Goal: Task Accomplishment & Management: Complete application form

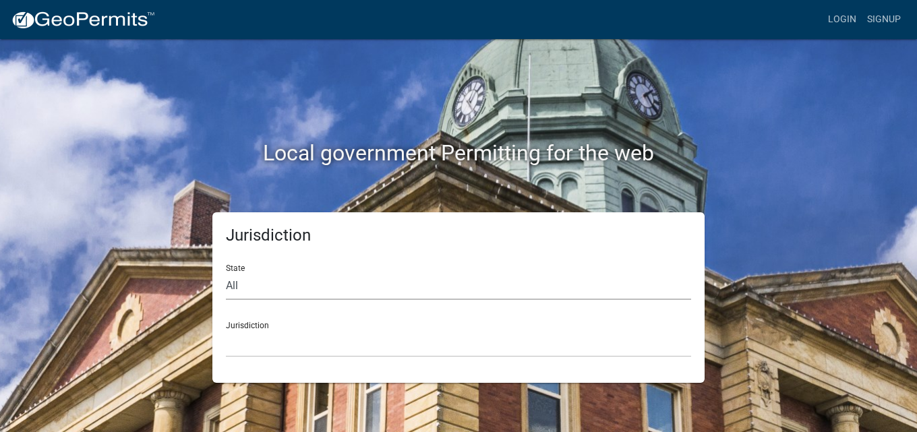
click at [258, 287] on select "All [US_STATE] [US_STATE] [US_STATE] [US_STATE] [US_STATE] [US_STATE] [US_STATE…" at bounding box center [458, 287] width 465 height 28
click at [848, 11] on link "Login" at bounding box center [842, 20] width 39 height 26
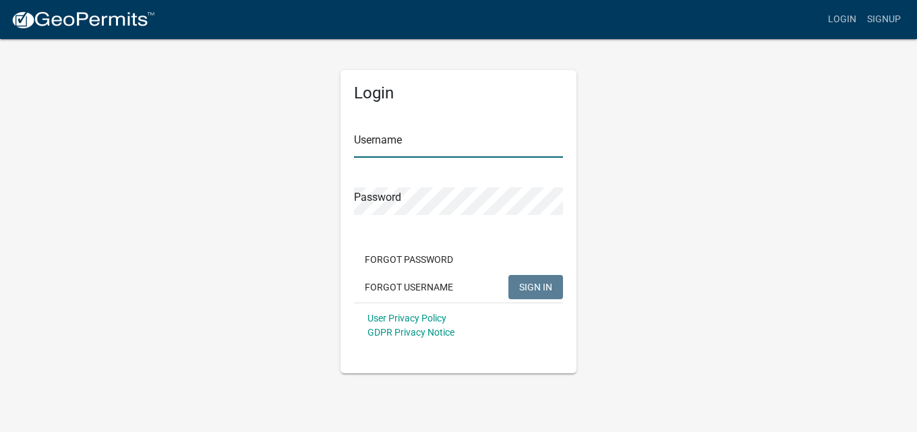
type input "LFAHOMECONSTRUCTION"
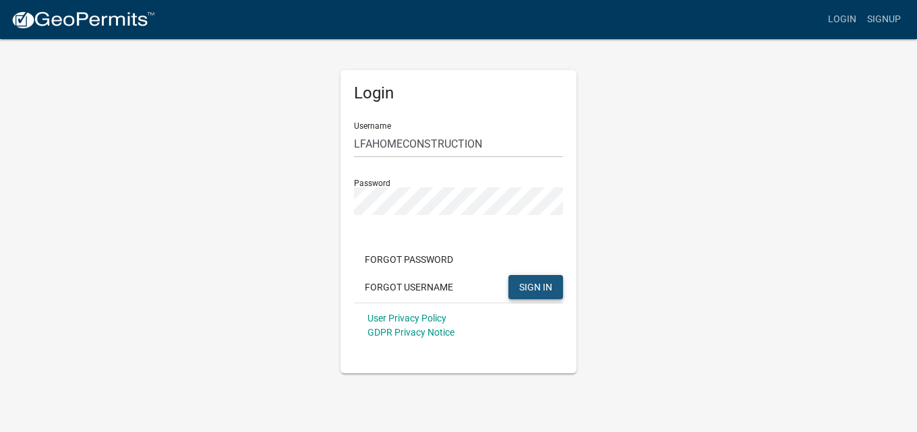
click at [522, 278] on button "SIGN IN" at bounding box center [536, 287] width 55 height 24
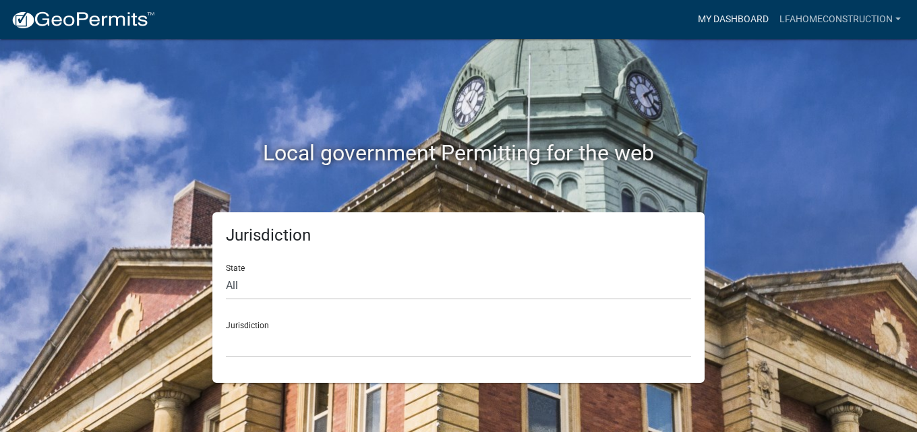
click at [744, 14] on link "My Dashboard" at bounding box center [734, 20] width 82 height 26
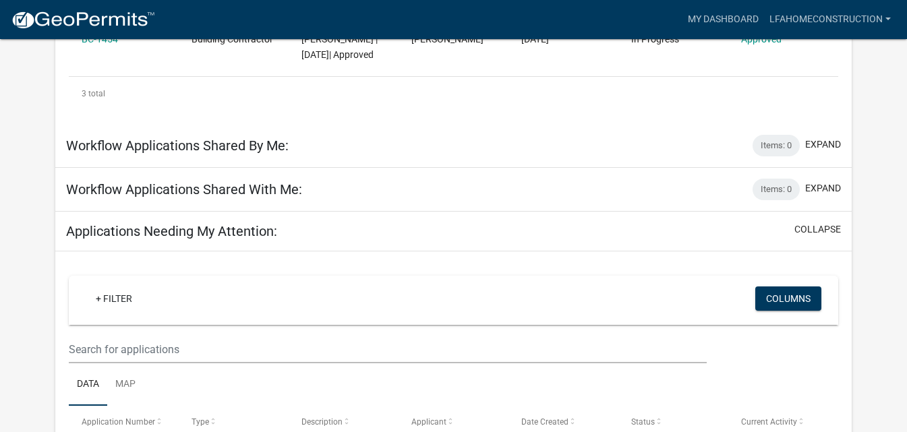
scroll to position [275, 0]
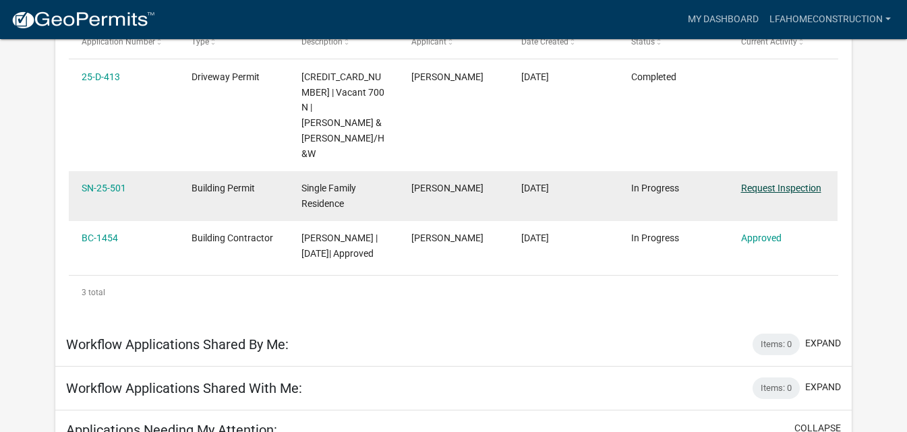
click at [789, 183] on link "Request Inspection" at bounding box center [781, 188] width 80 height 11
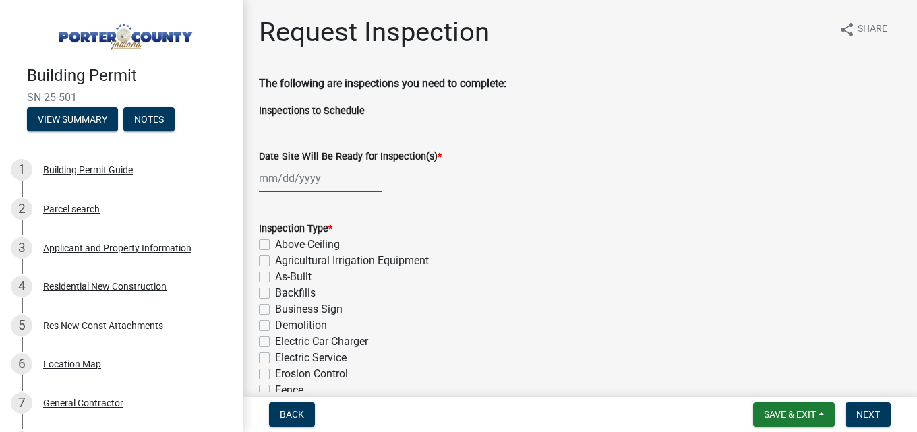
click at [306, 175] on div at bounding box center [320, 179] width 123 height 28
select select "10"
select select "2025"
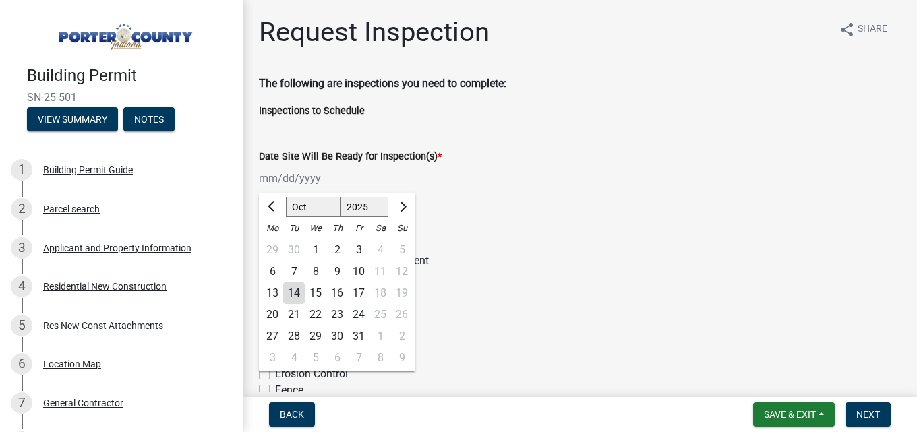
click at [291, 295] on div "14" at bounding box center [294, 294] width 22 height 22
type input "[DATE]"
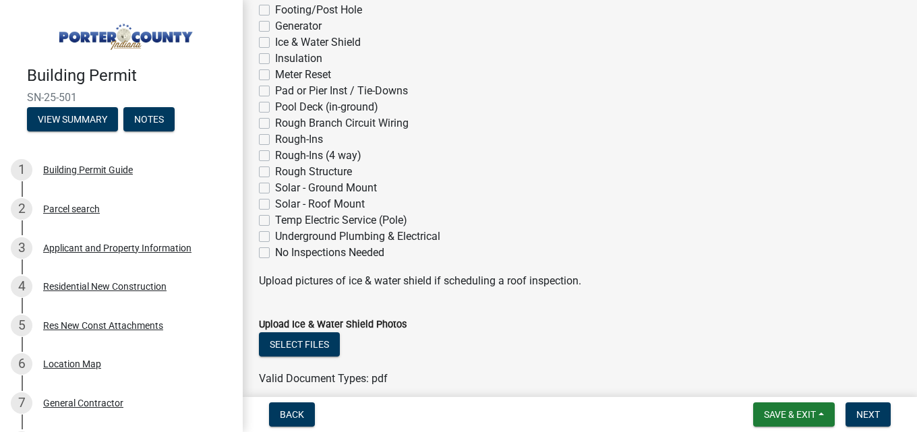
scroll to position [405, 0]
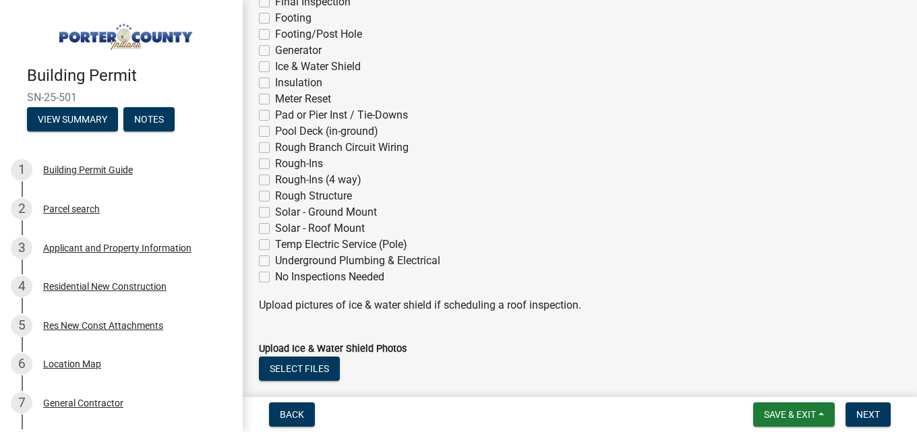
click at [275, 195] on label "Rough Structure" at bounding box center [313, 196] width 77 height 16
click at [275, 195] on input "Rough Structure" at bounding box center [279, 192] width 9 height 9
checkbox input "true"
checkbox input "false"
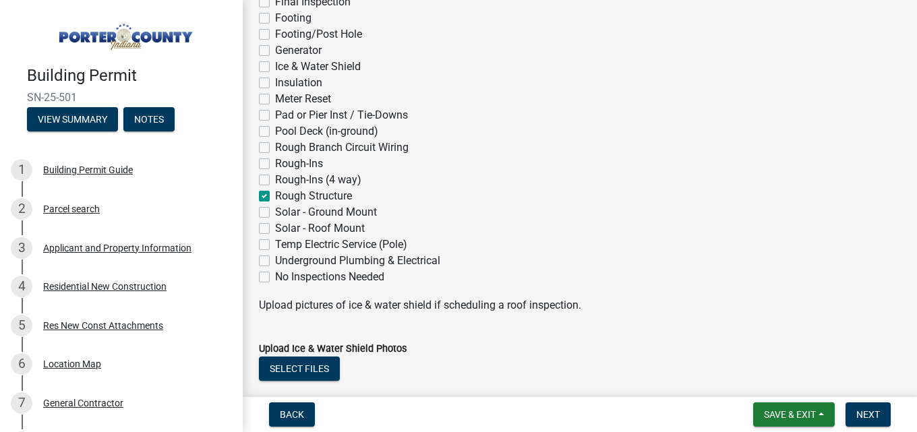
checkbox input "false"
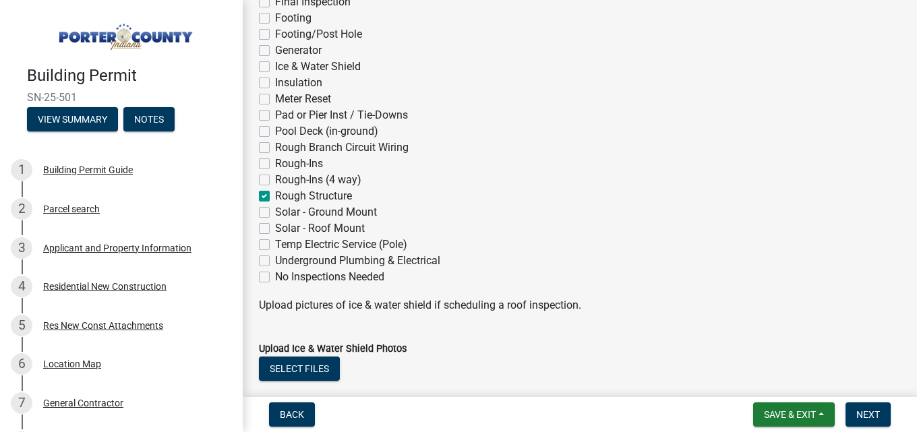
checkbox input "false"
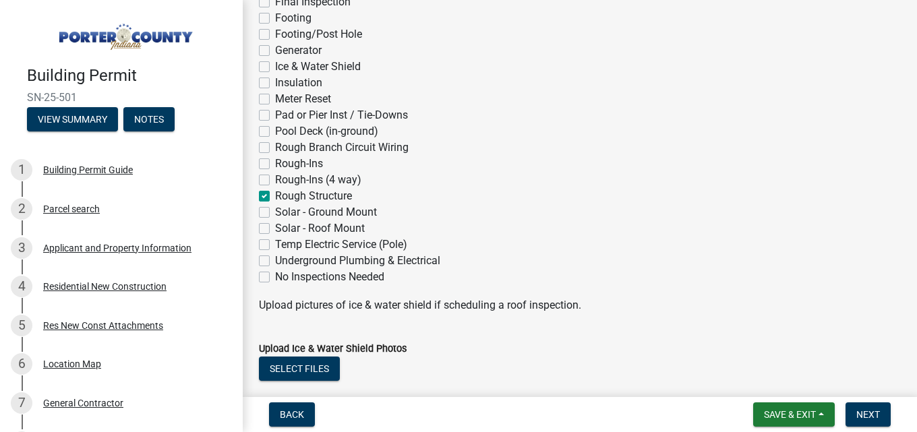
checkbox input "false"
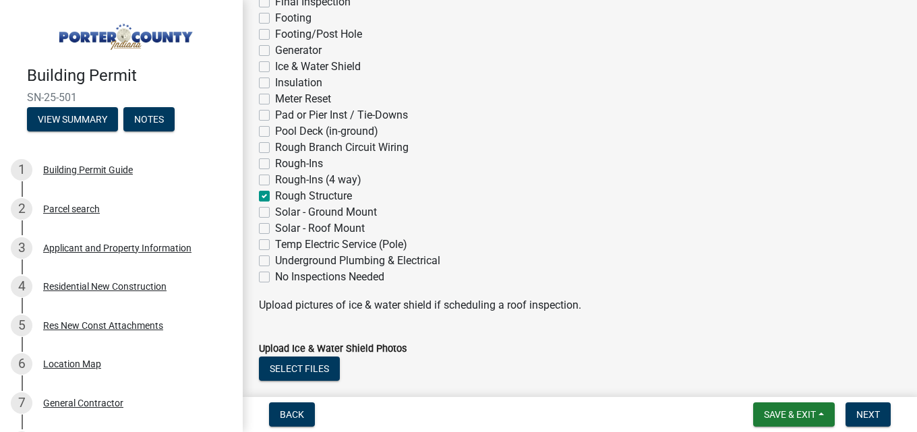
checkbox input "false"
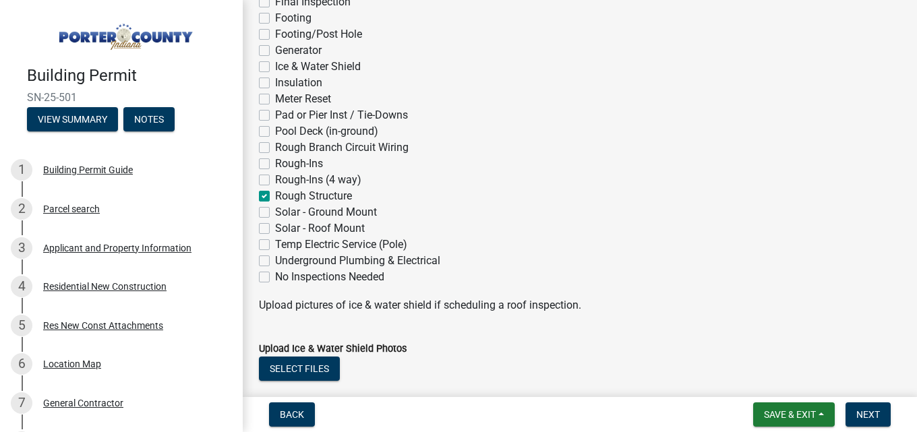
checkbox input "true"
checkbox input "false"
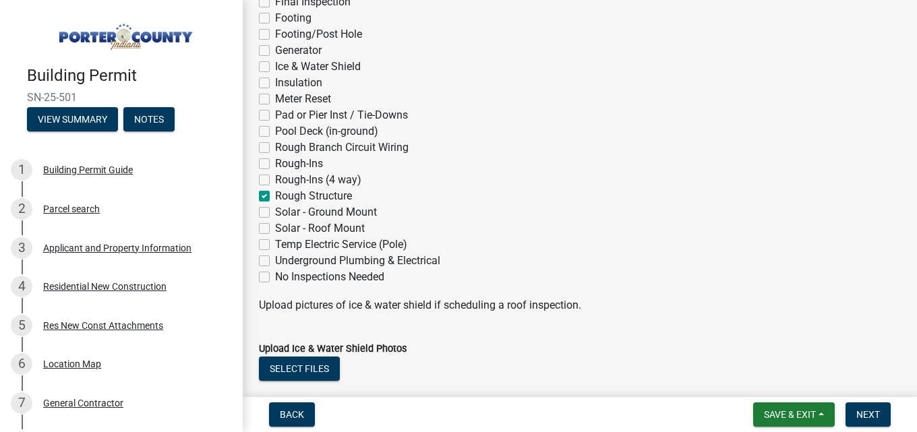
checkbox input "false"
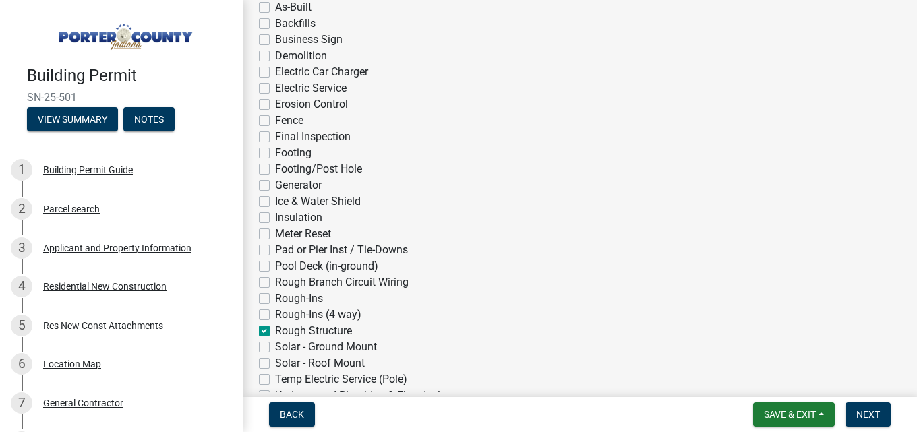
scroll to position [202, 0]
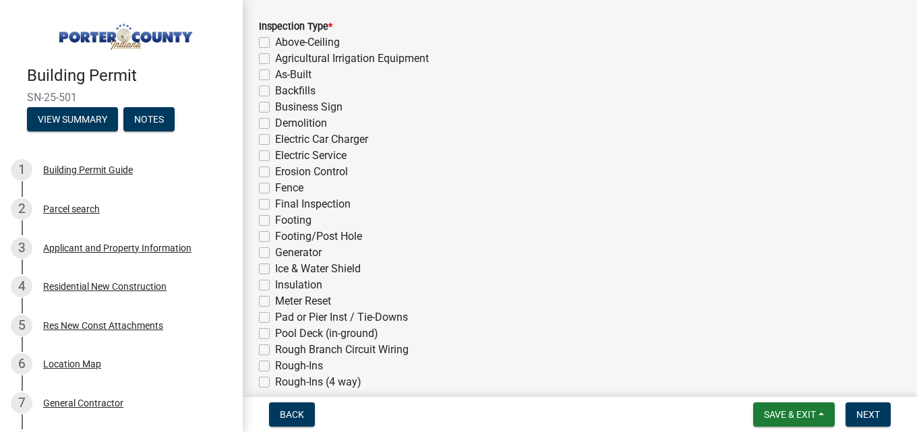
click at [275, 156] on label "Electric Service" at bounding box center [311, 156] width 72 height 16
click at [275, 156] on input "Electric Service" at bounding box center [279, 152] width 9 height 9
checkbox input "true"
checkbox input "false"
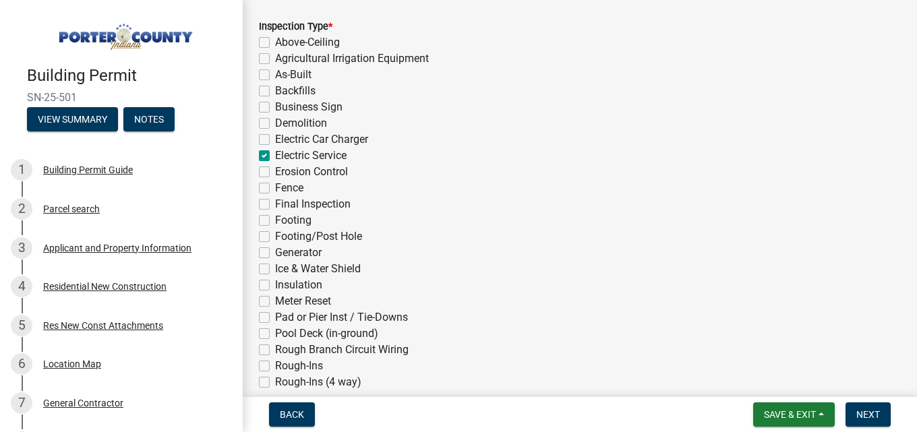
checkbox input "false"
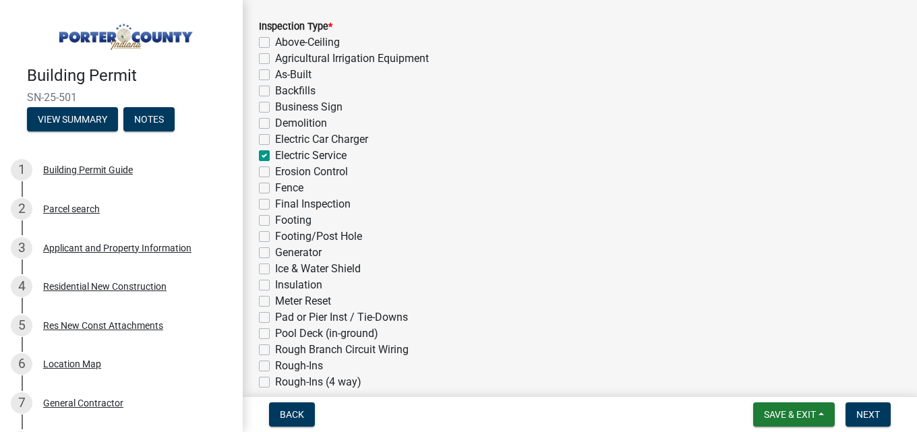
checkbox input "true"
checkbox input "false"
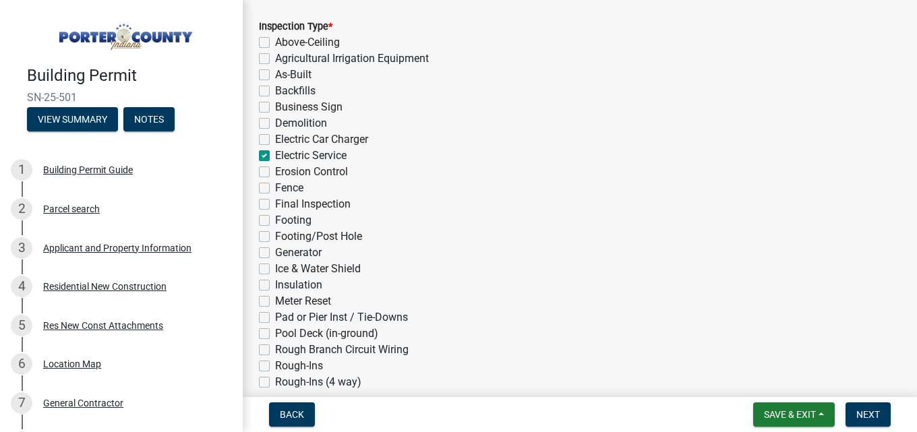
checkbox input "false"
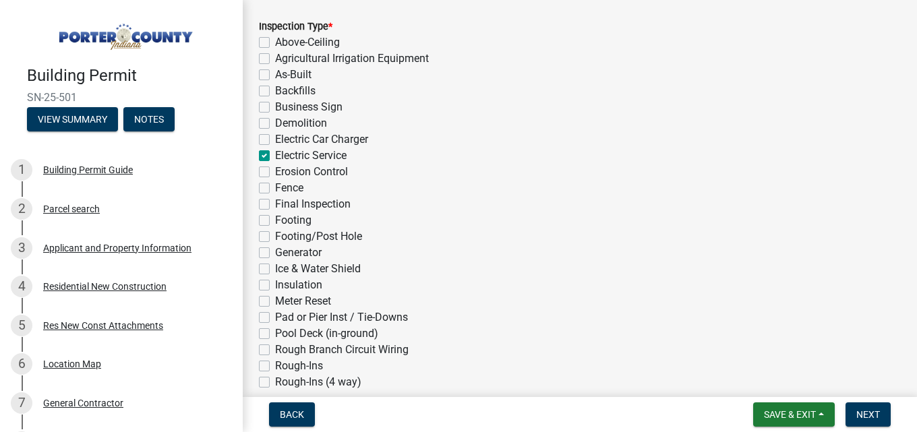
checkbox input "false"
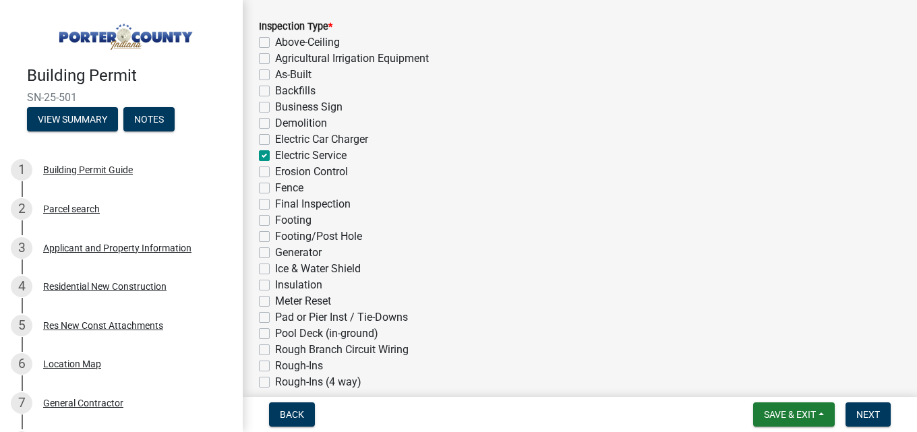
checkbox input "true"
checkbox input "false"
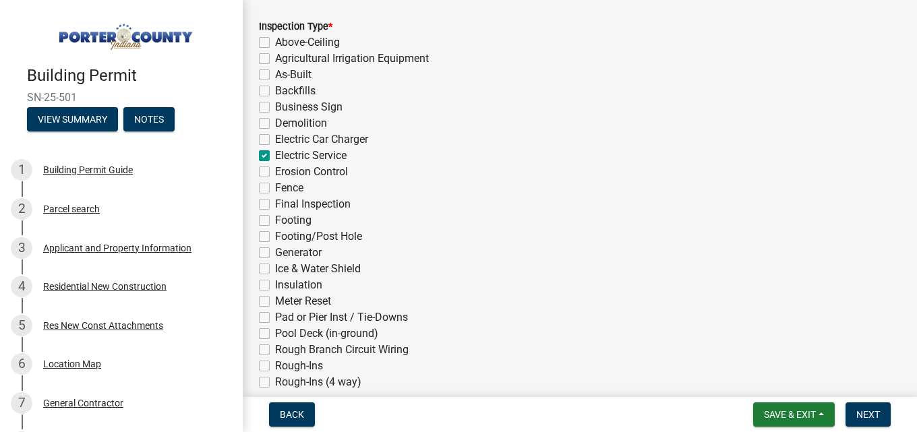
checkbox input "false"
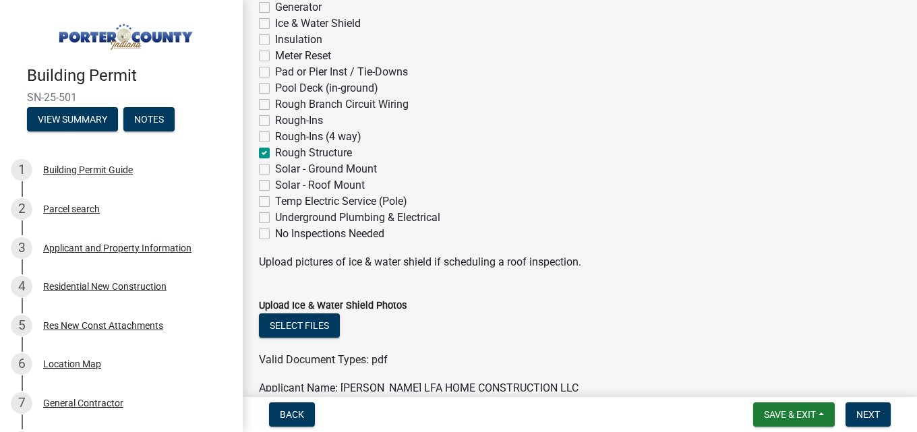
scroll to position [472, 0]
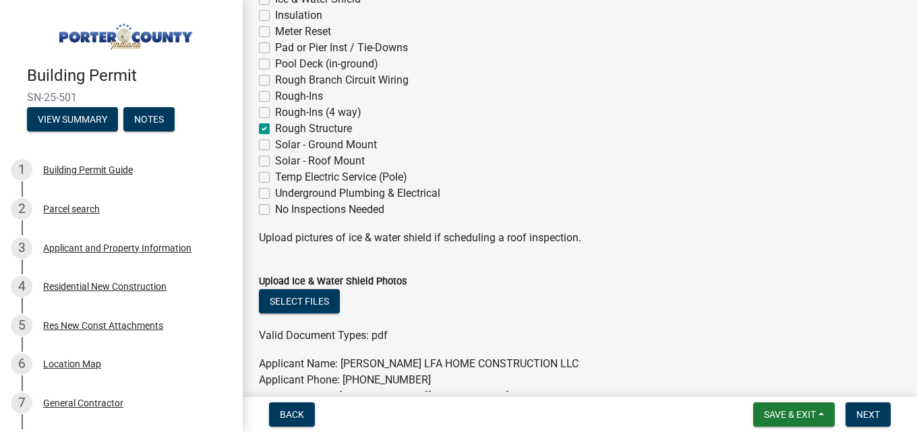
click at [275, 95] on label "Rough-Ins" at bounding box center [299, 96] width 48 height 16
click at [275, 95] on input "Rough-Ins" at bounding box center [279, 92] width 9 height 9
checkbox input "true"
checkbox input "false"
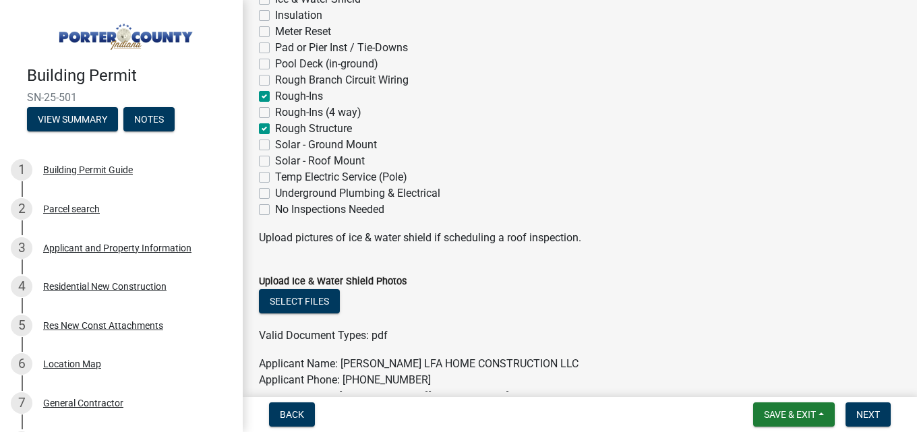
checkbox input "false"
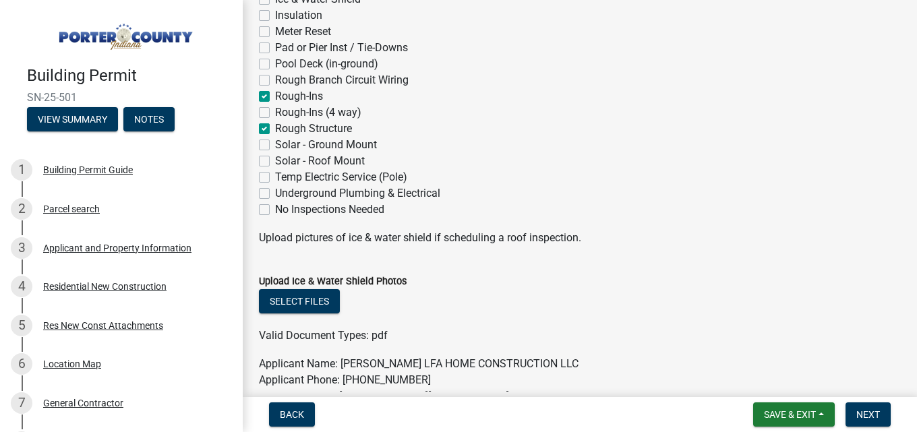
checkbox input "true"
checkbox input "false"
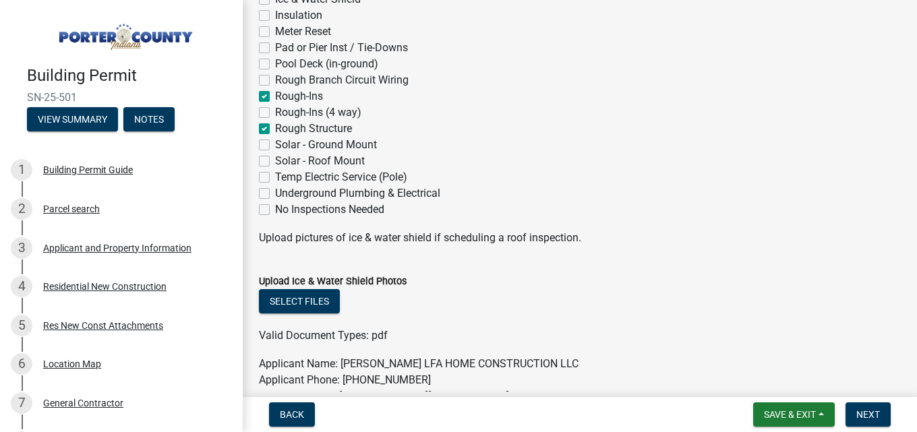
checkbox input "false"
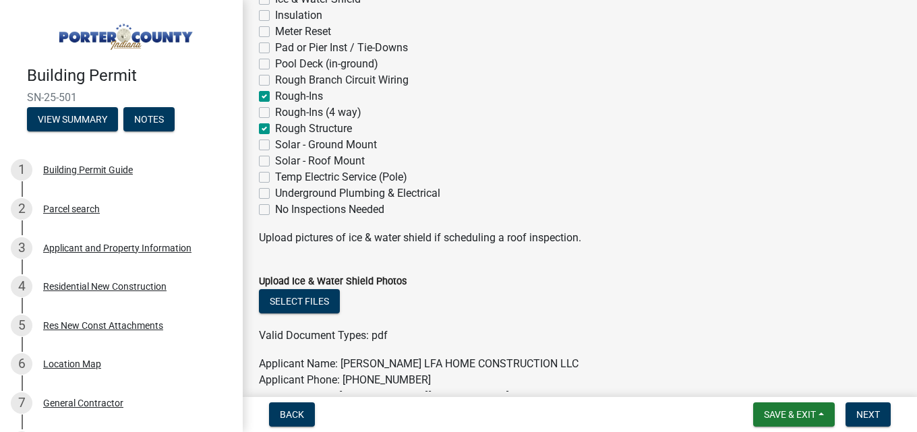
checkbox input "false"
checkbox input "true"
checkbox input "false"
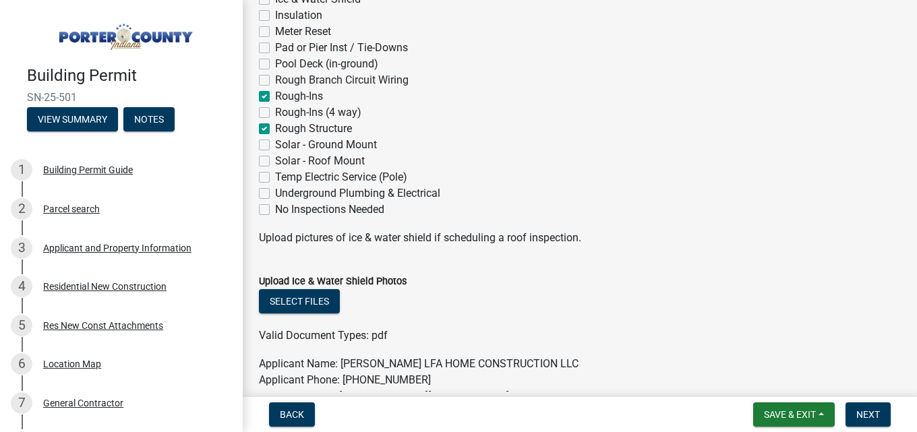
checkbox input "true"
checkbox input "false"
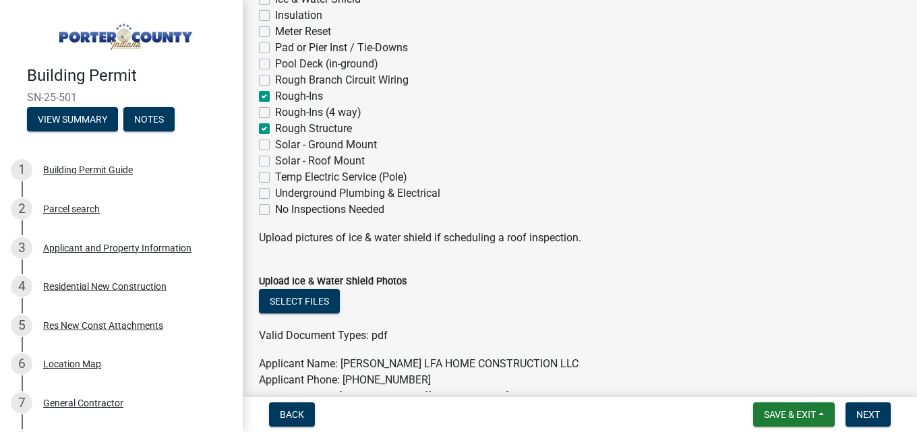
checkbox input "false"
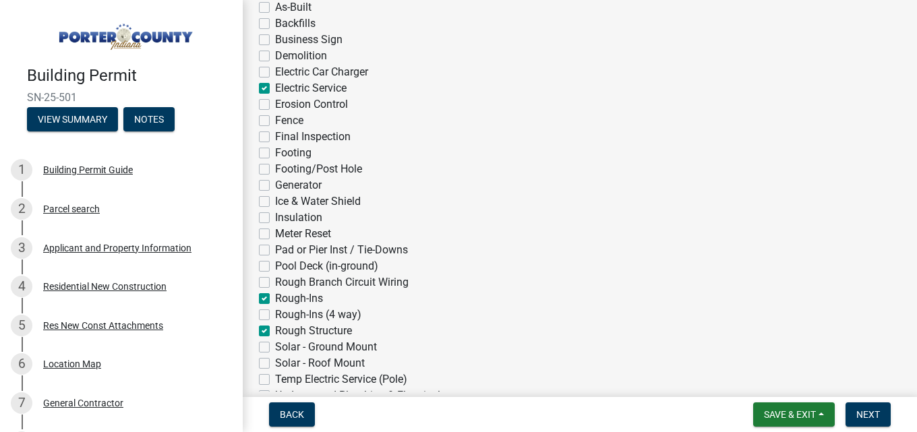
scroll to position [202, 0]
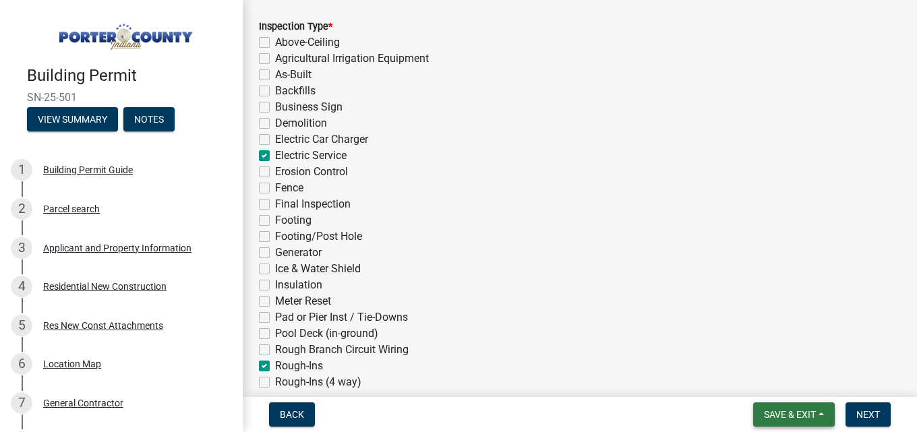
click at [779, 414] on span "Save & Exit" at bounding box center [790, 414] width 52 height 11
click at [773, 381] on button "Save & Exit" at bounding box center [781, 380] width 108 height 32
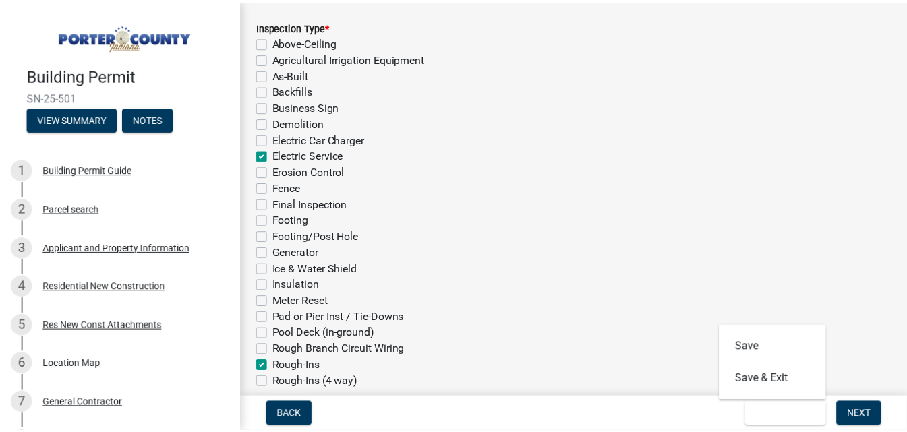
scroll to position [0, 0]
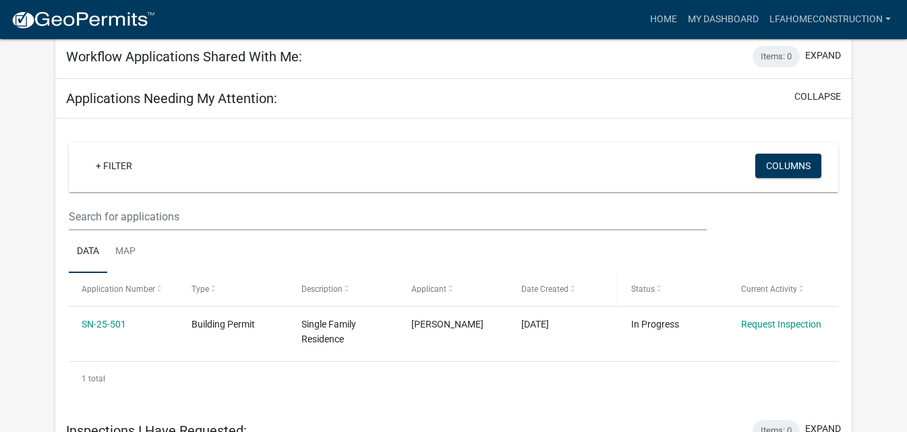
scroll to position [612, 0]
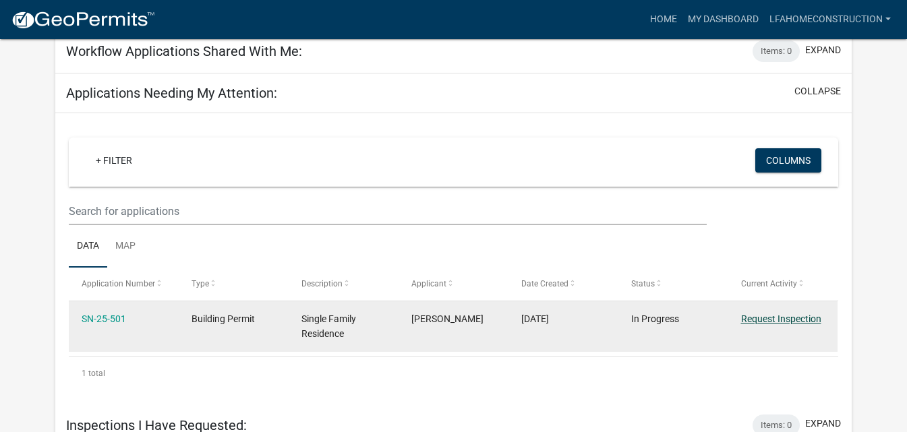
click at [759, 314] on link "Request Inspection" at bounding box center [781, 319] width 80 height 11
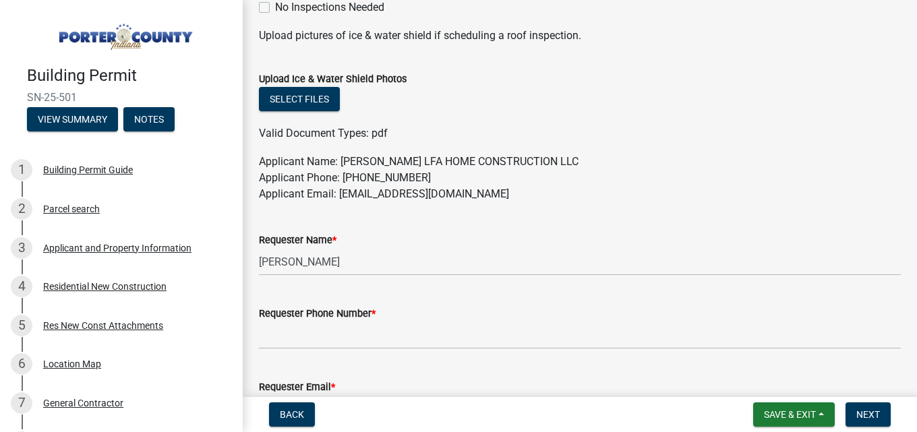
scroll to position [742, 0]
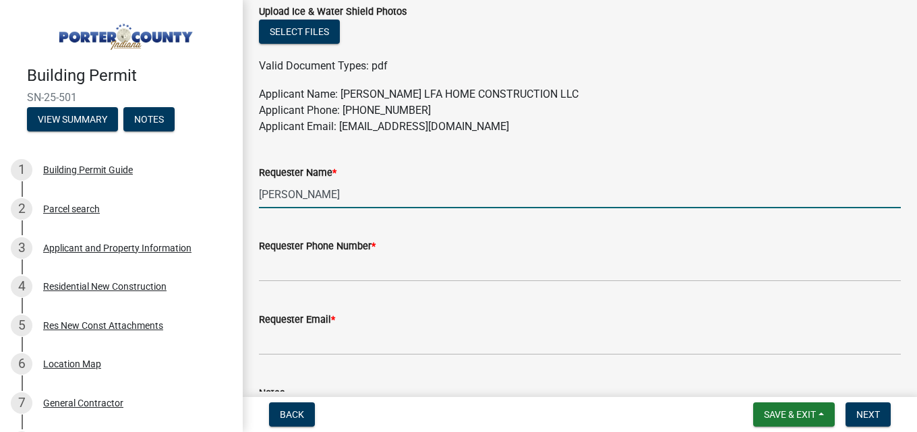
click at [345, 200] on input "[PERSON_NAME]" at bounding box center [580, 195] width 642 height 28
drag, startPoint x: 345, startPoint y: 200, endPoint x: 223, endPoint y: 188, distance: 122.7
click at [223, 188] on div "Building Permit SN-25-501 View Summary Notes 1 Building Permit Guide 2 Parcel s…" at bounding box center [458, 216] width 917 height 432
type input "[PERSON_NAME]"
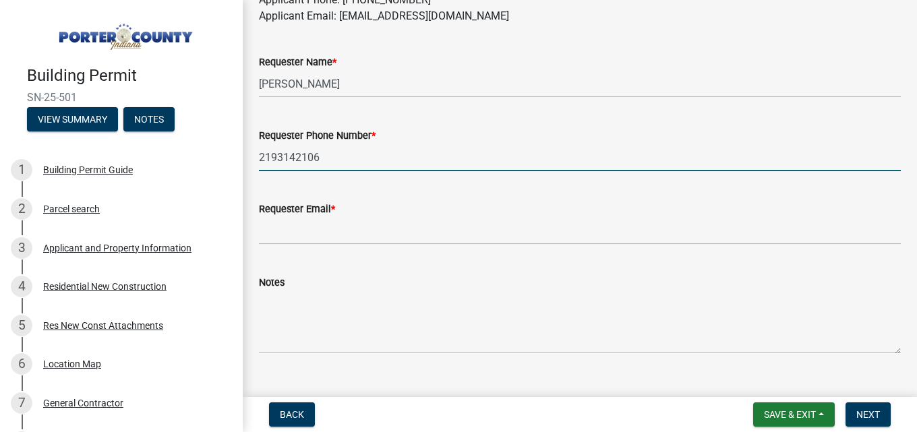
scroll to position [877, 0]
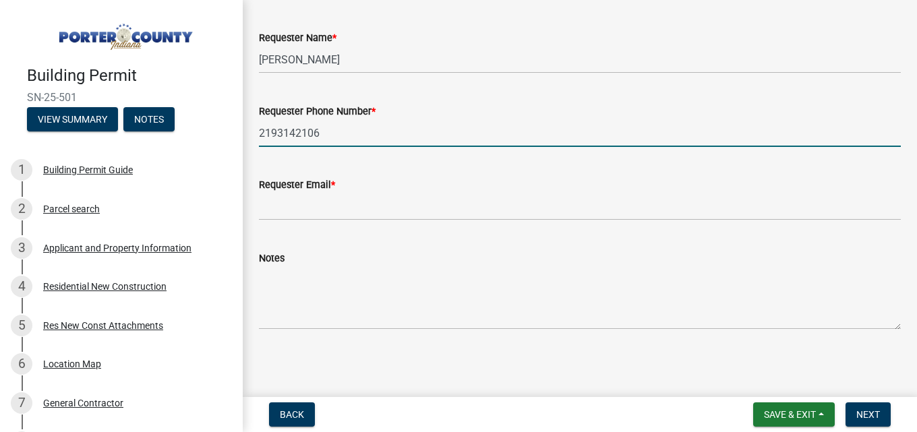
type input "2193142106"
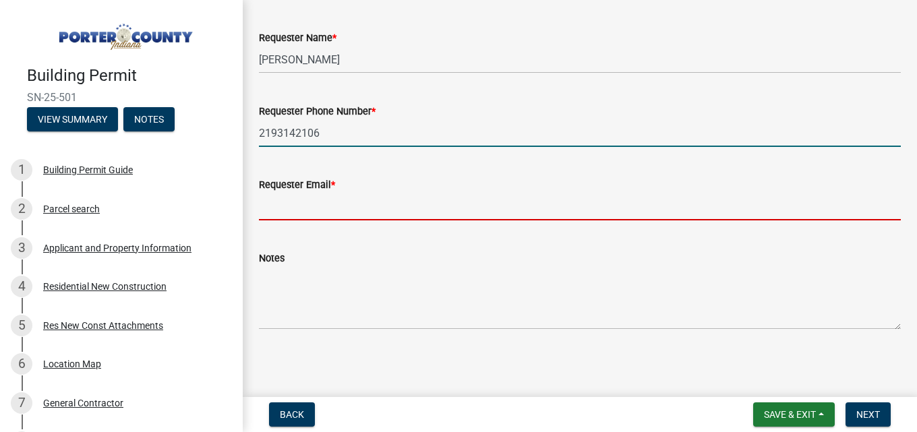
click at [434, 214] on input "Requester Email *" at bounding box center [580, 207] width 642 height 28
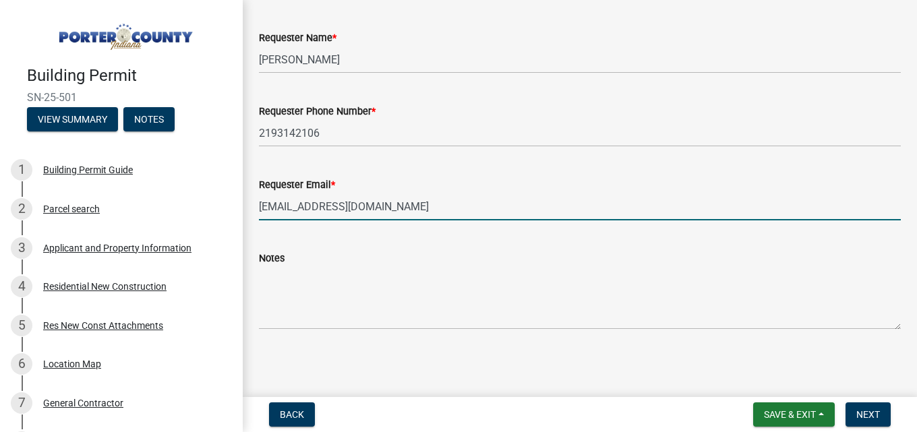
type input "[EMAIL_ADDRESS][DOMAIN_NAME]"
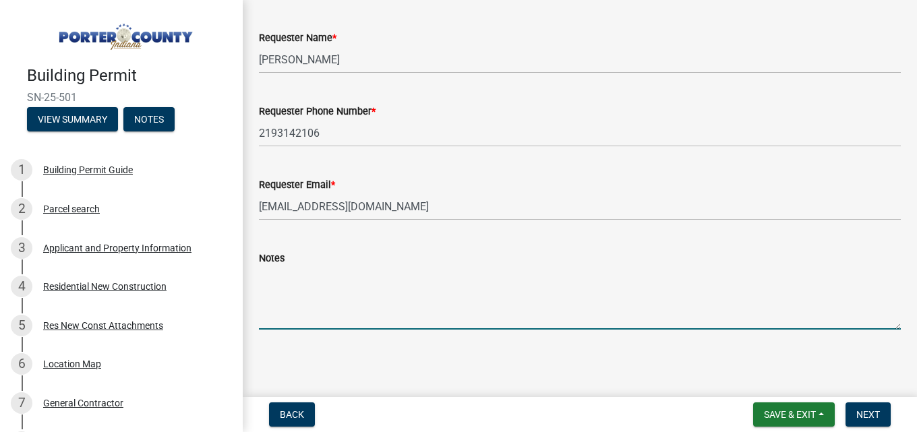
click at [426, 322] on textarea "Notes" at bounding box center [580, 297] width 642 height 63
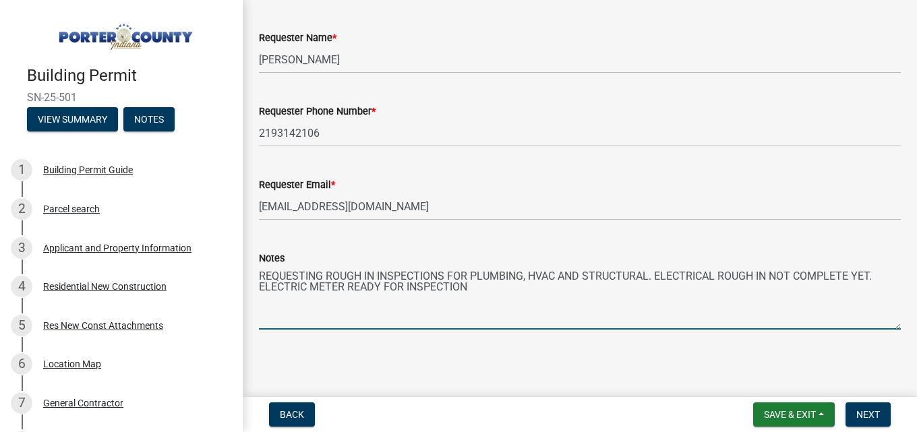
scroll to position [878, 0]
type textarea "REQUESTING ROUGH IN INSPECTIONS FOR PLUMBING, HVAC AND STRUCTURAL. ELECTRICAL R…"
click at [872, 417] on span "Next" at bounding box center [869, 414] width 24 height 11
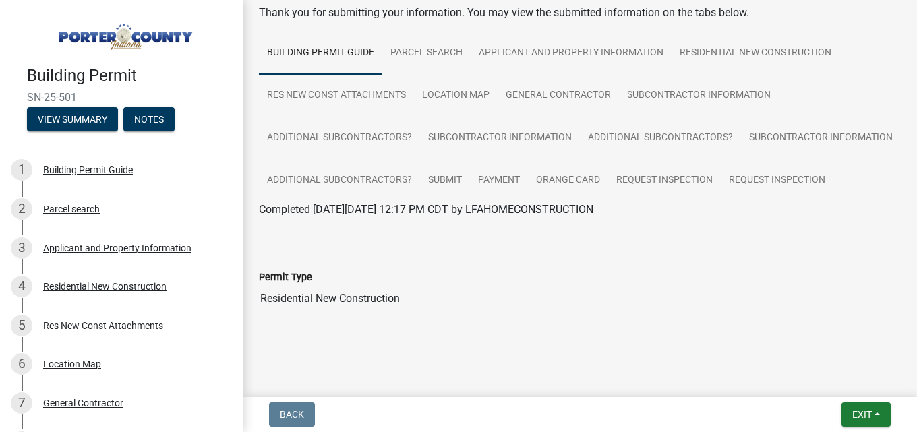
scroll to position [46, 0]
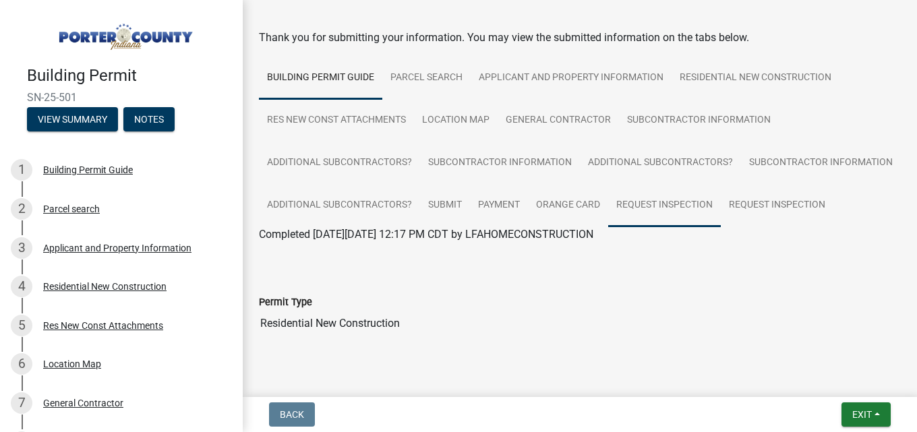
click at [721, 196] on link "Request Inspection" at bounding box center [664, 205] width 113 height 43
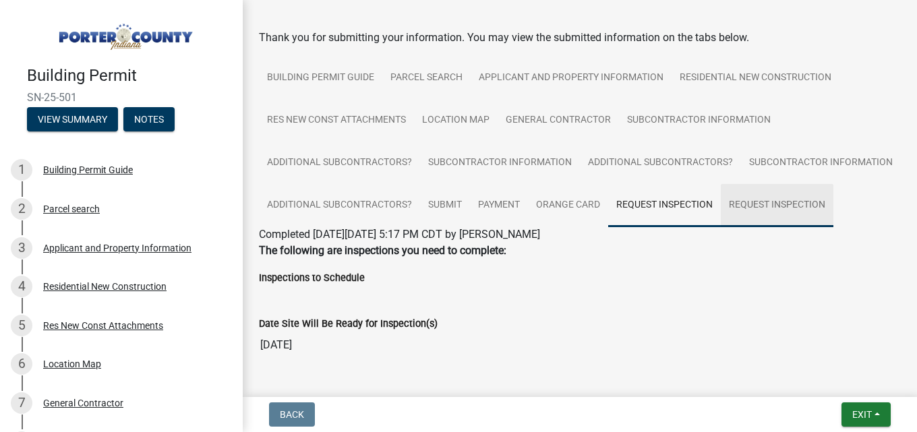
click at [721, 227] on link "Request Inspection" at bounding box center [777, 205] width 113 height 43
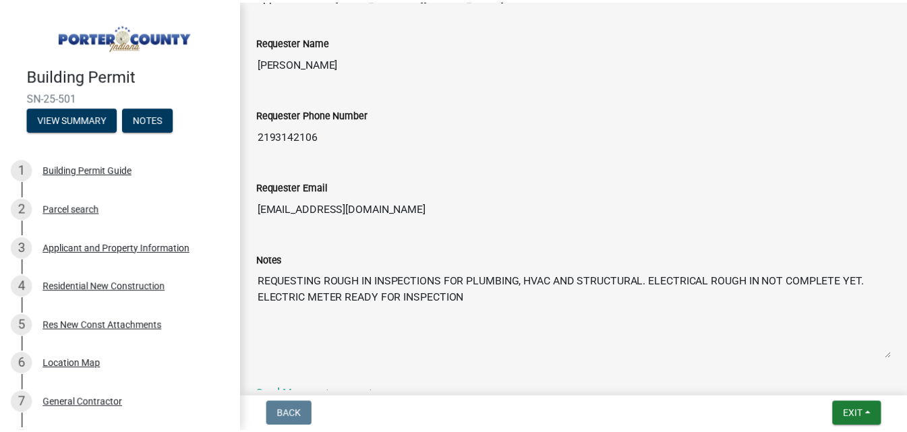
scroll to position [653, 0]
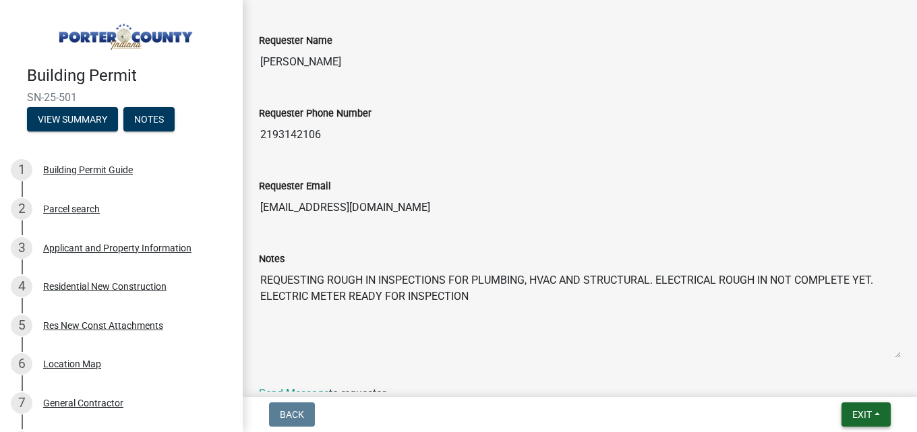
click at [867, 418] on span "Exit" at bounding box center [863, 414] width 20 height 11
click at [842, 379] on button "Save & Exit" at bounding box center [837, 380] width 108 height 32
